Goal: Information Seeking & Learning: Learn about a topic

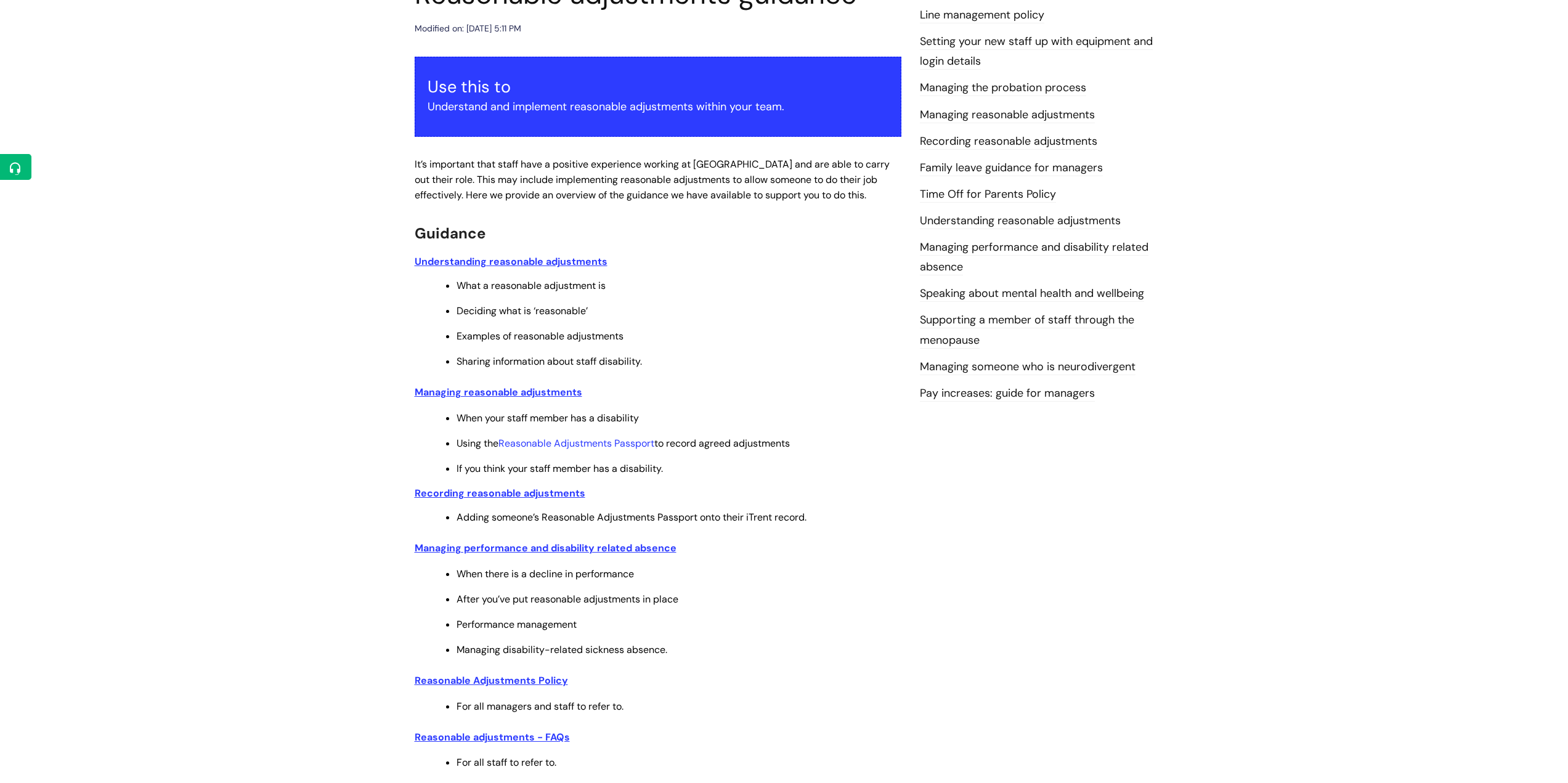
scroll to position [144, 0]
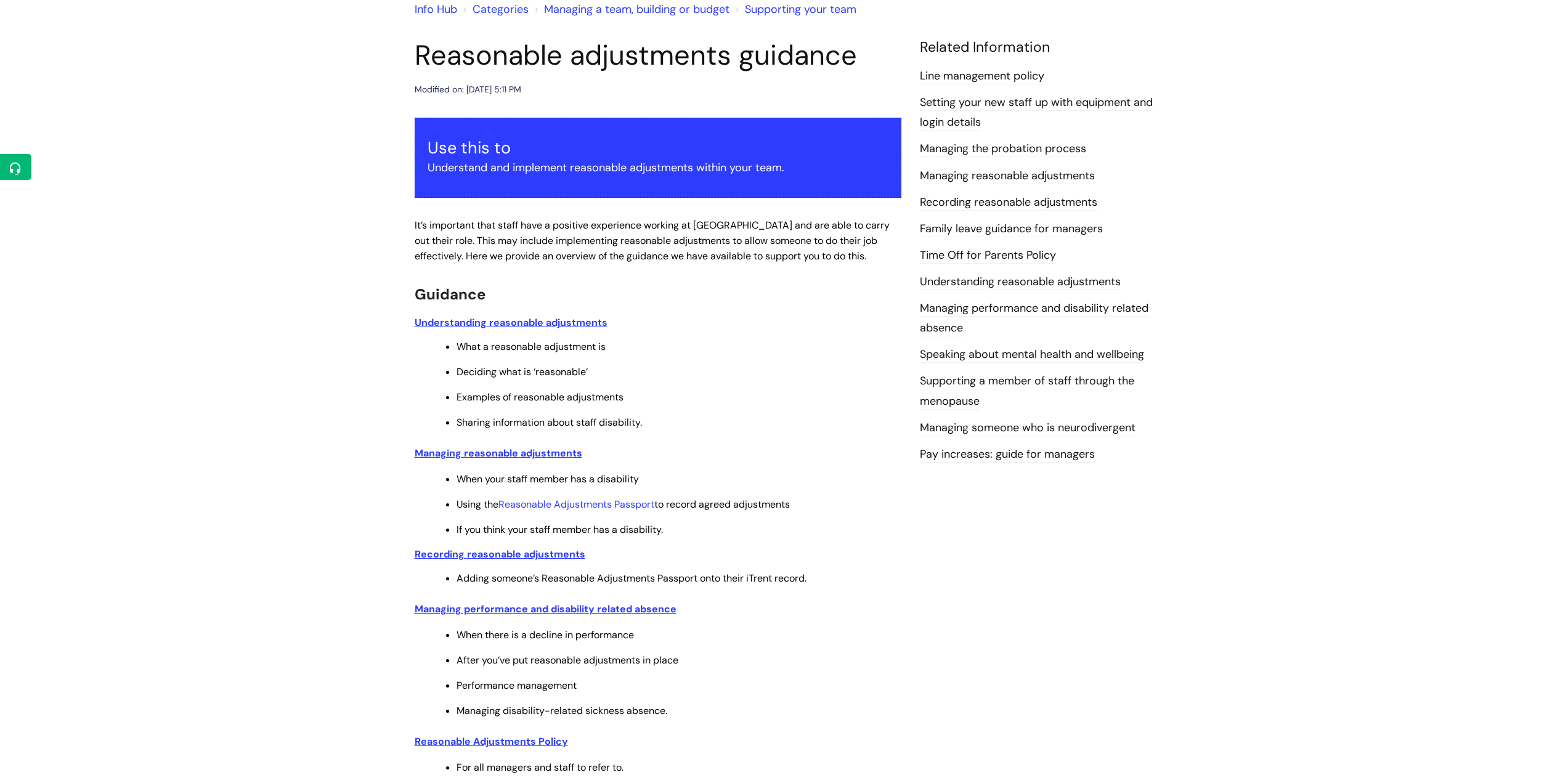
scroll to position [123, 0]
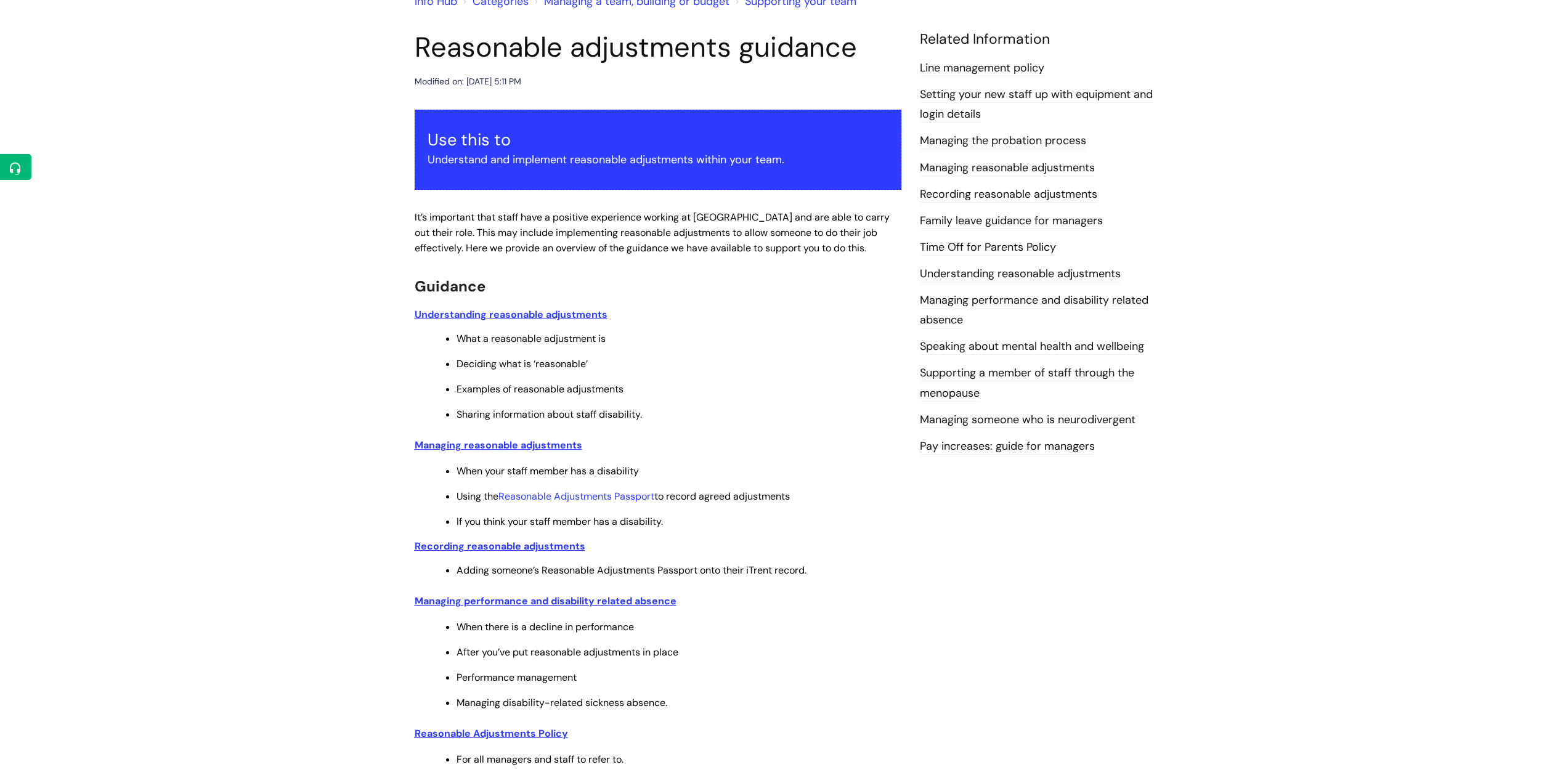
drag, startPoint x: 415, startPoint y: 46, endPoint x: 855, endPoint y: 50, distance: 440.0
click at [855, 50] on h1 "Reasonable adjustments guidance" at bounding box center [658, 47] width 487 height 33
copy h1 "Reasonable adjustments guidance"
click at [577, 103] on article "Reasonable adjustments guidance Modified on: Mon, 20 Nov, 2023 at 5:11 PM Use t…" at bounding box center [658, 495] width 487 height 928
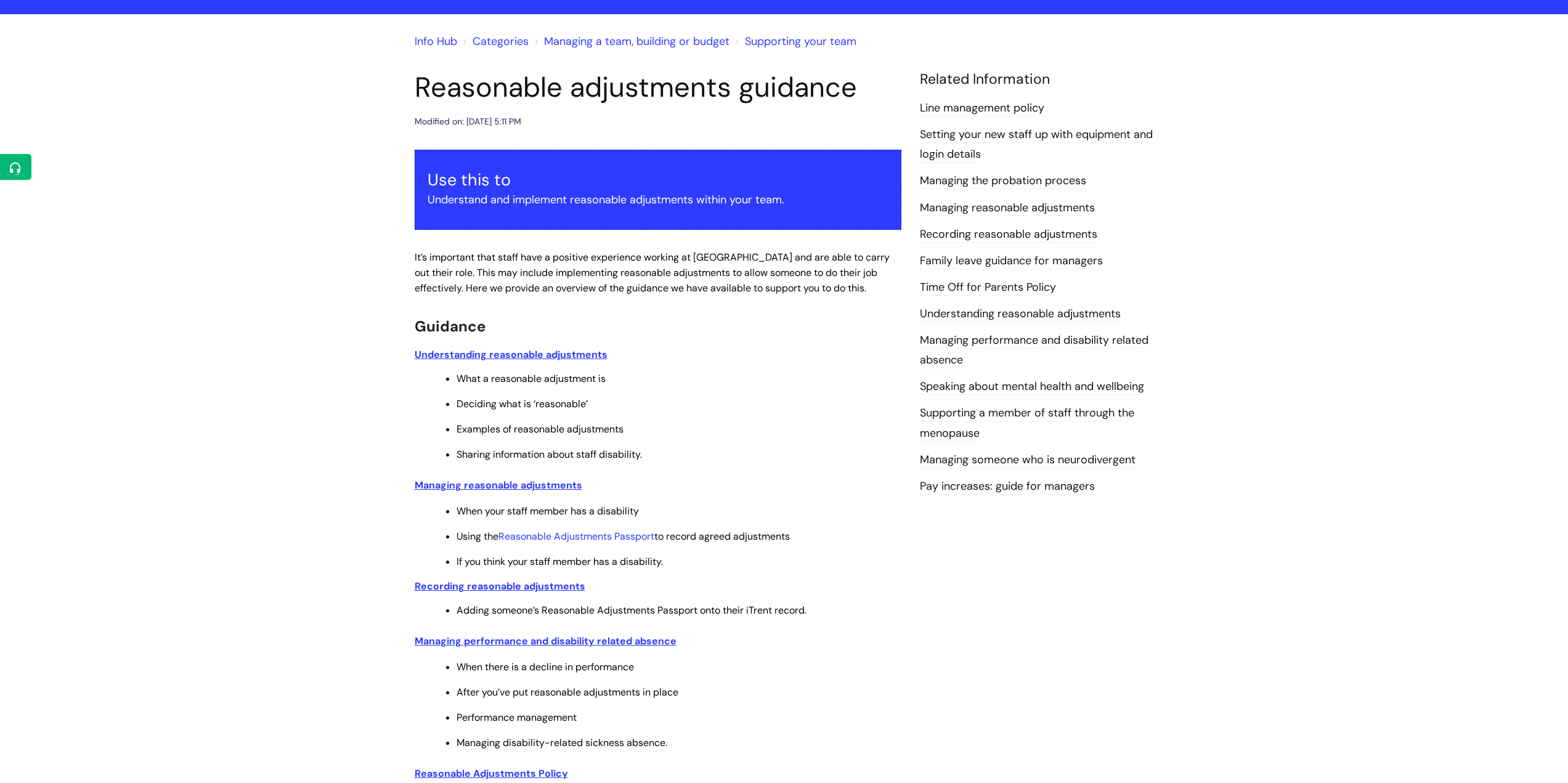
scroll to position [61, 0]
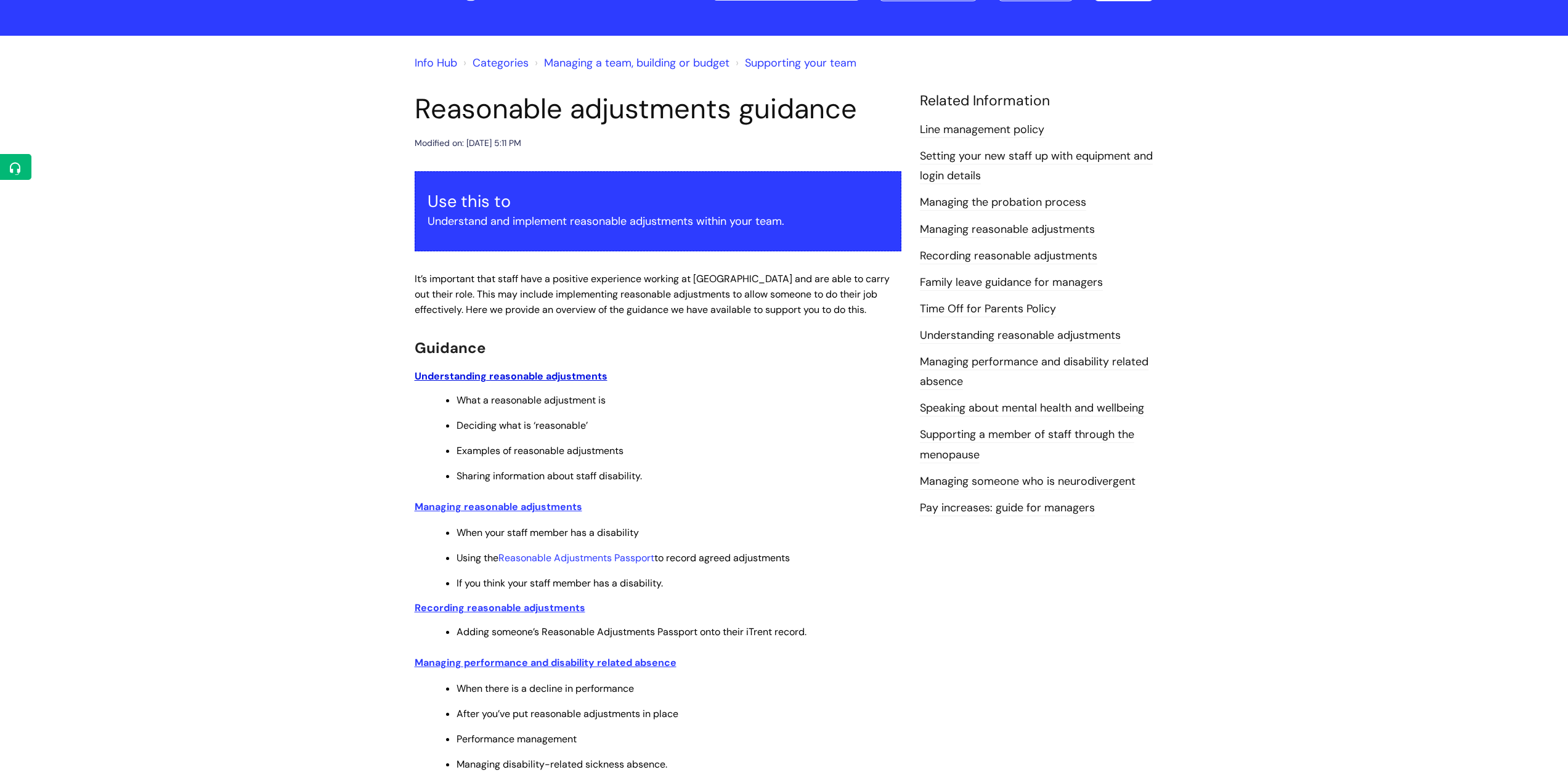
click at [548, 376] on u "Understanding reasonable adjustments" at bounding box center [510, 375] width 193 height 13
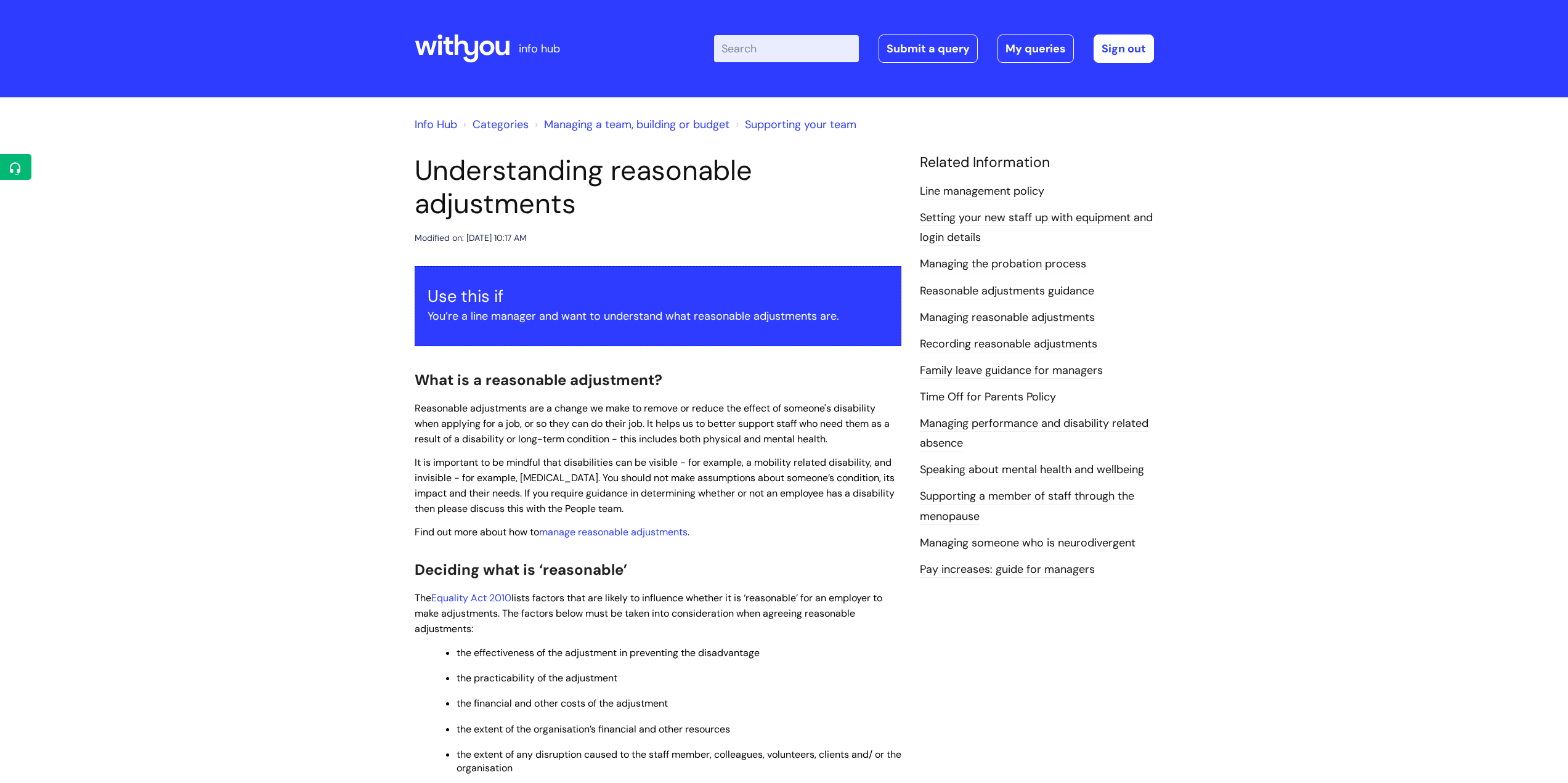
click at [593, 483] on span "It is important to be mindful that disabilities can be visible - for example, a…" at bounding box center [654, 486] width 480 height 58
